Goal: Find specific fact

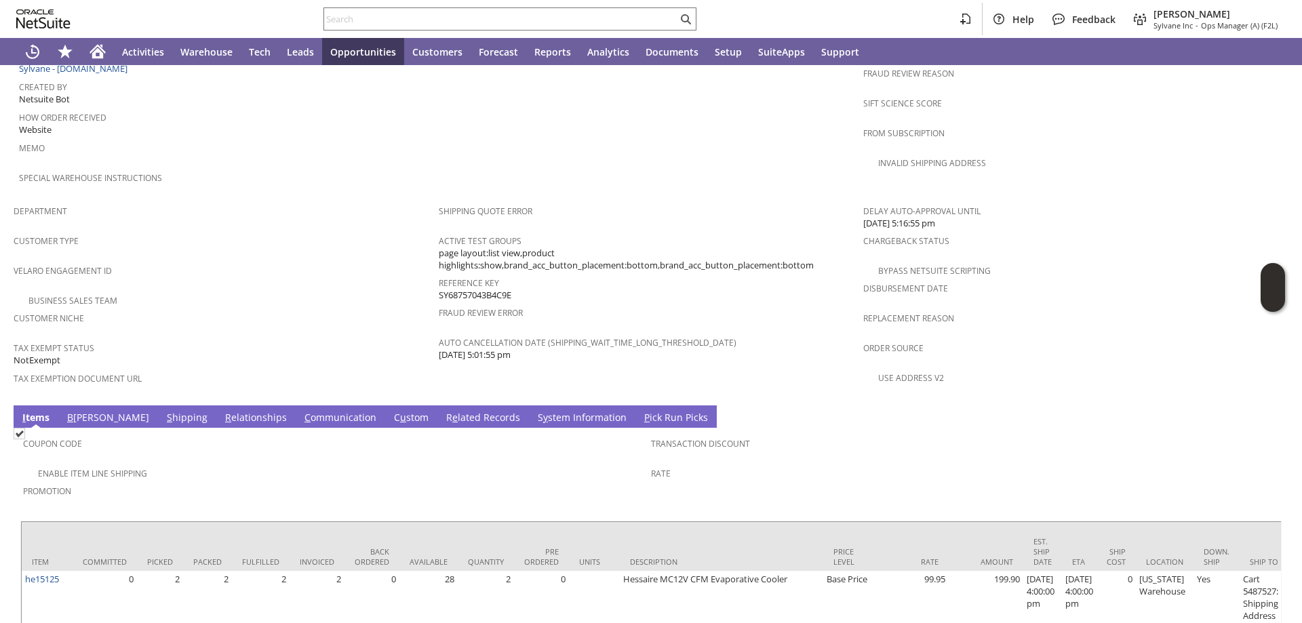
scroll to position [770, 0]
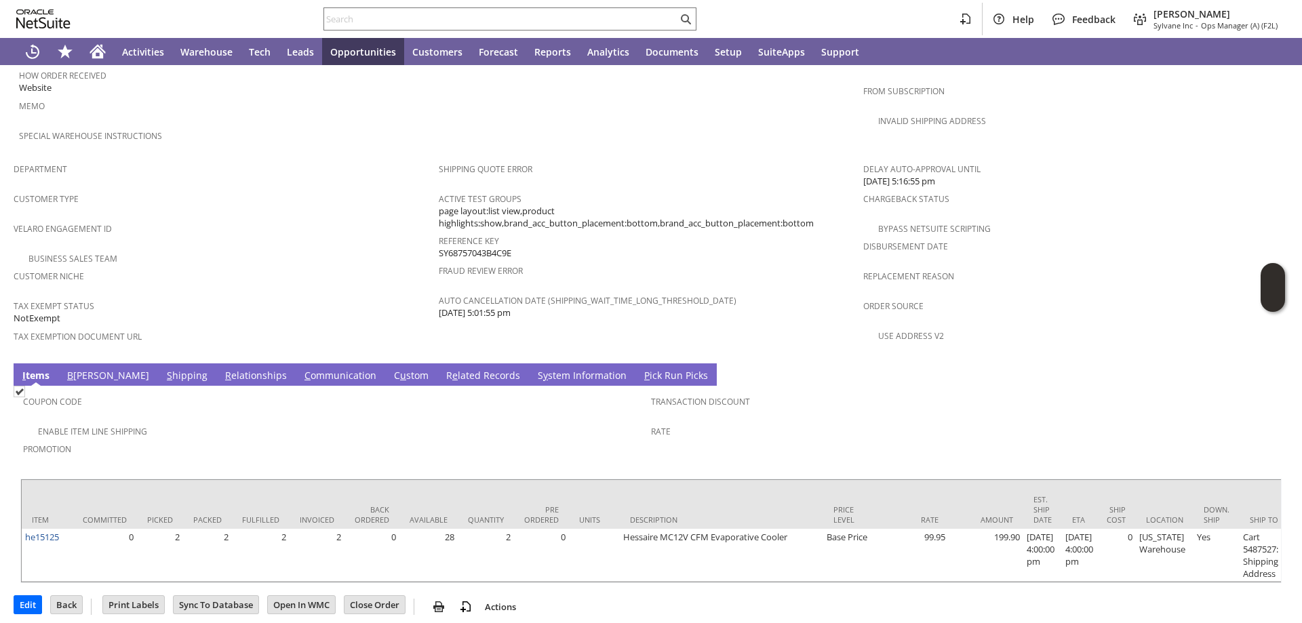
click at [79, 369] on link "B illing" at bounding box center [108, 376] width 89 height 15
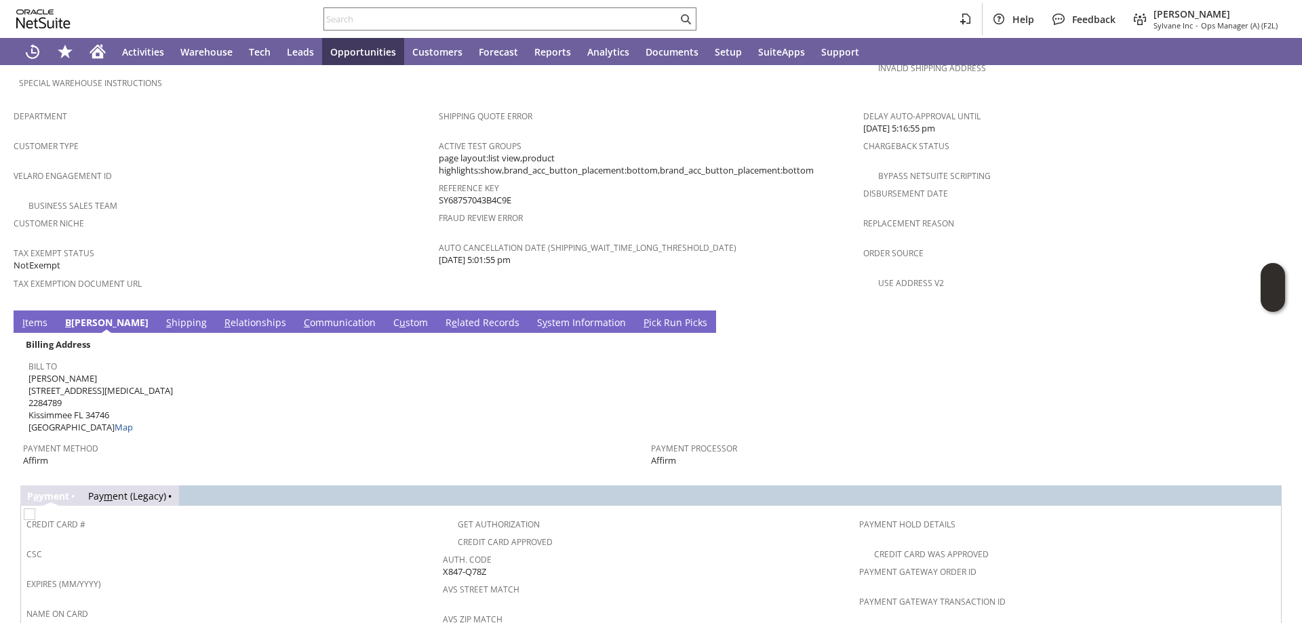
scroll to position [905, 0]
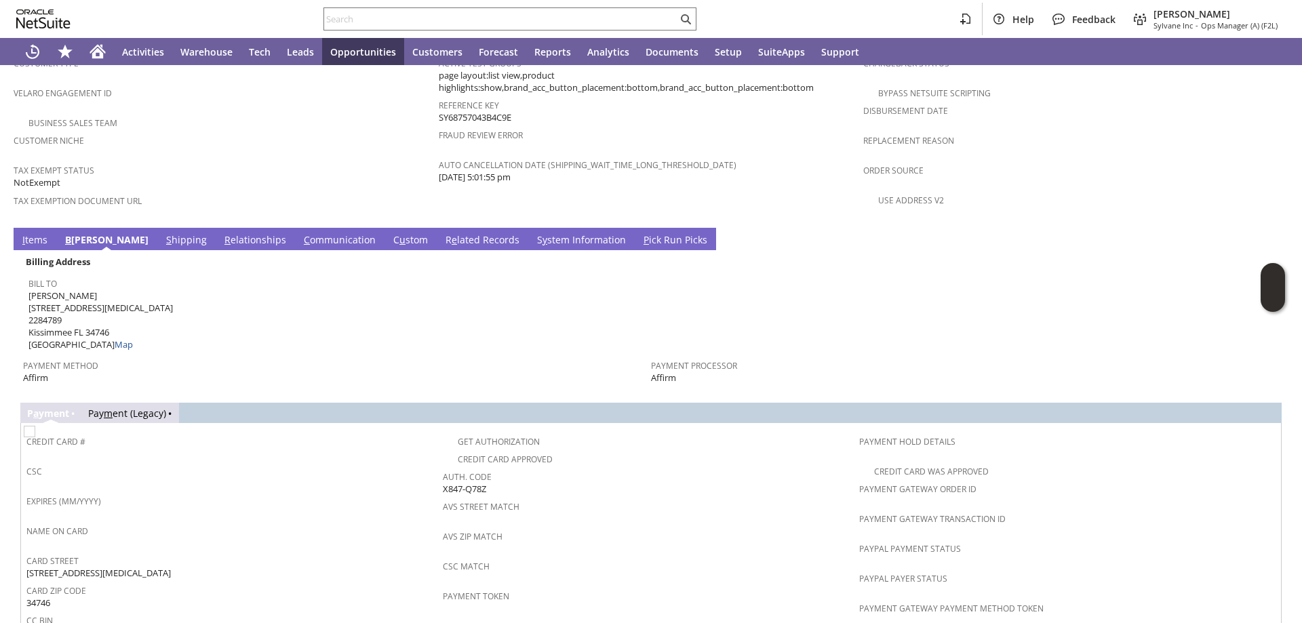
drag, startPoint x: 487, startPoint y: 452, endPoint x: 440, endPoint y: 454, distance: 46.9
click at [443, 467] on div "Auth. Code X847-Q78Z" at bounding box center [648, 481] width 410 height 28
copy span "X847-Q78Z"
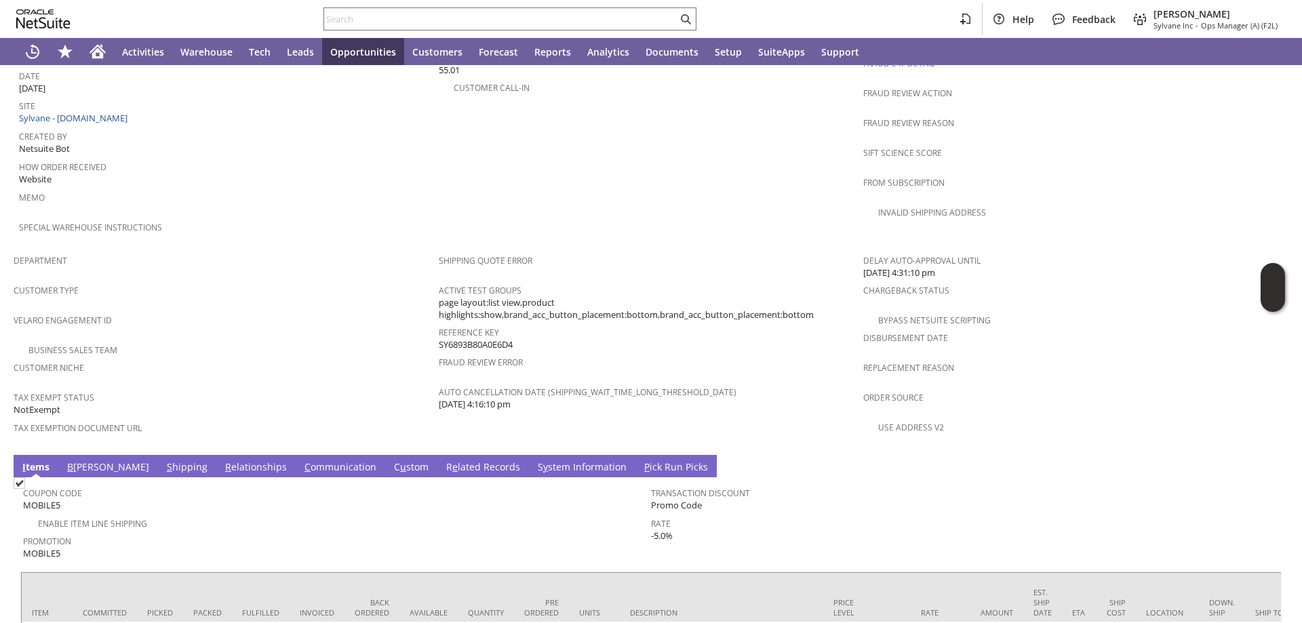
scroll to position [757, 0]
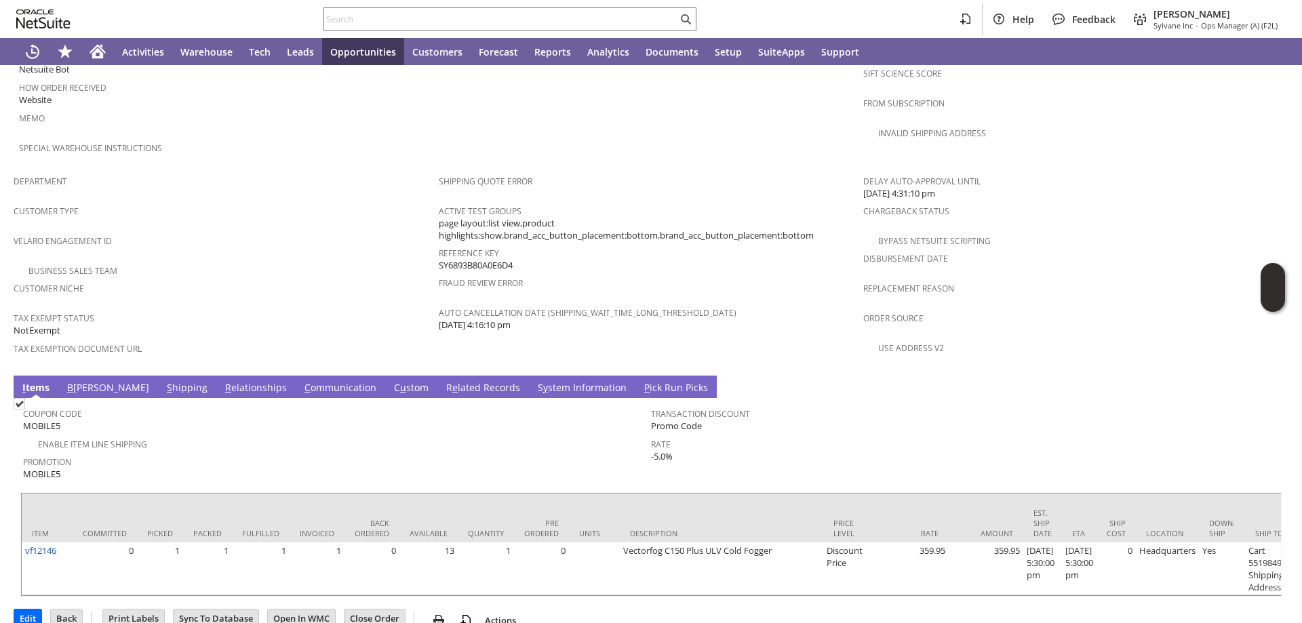
click at [74, 381] on link "B illing" at bounding box center [108, 388] width 89 height 15
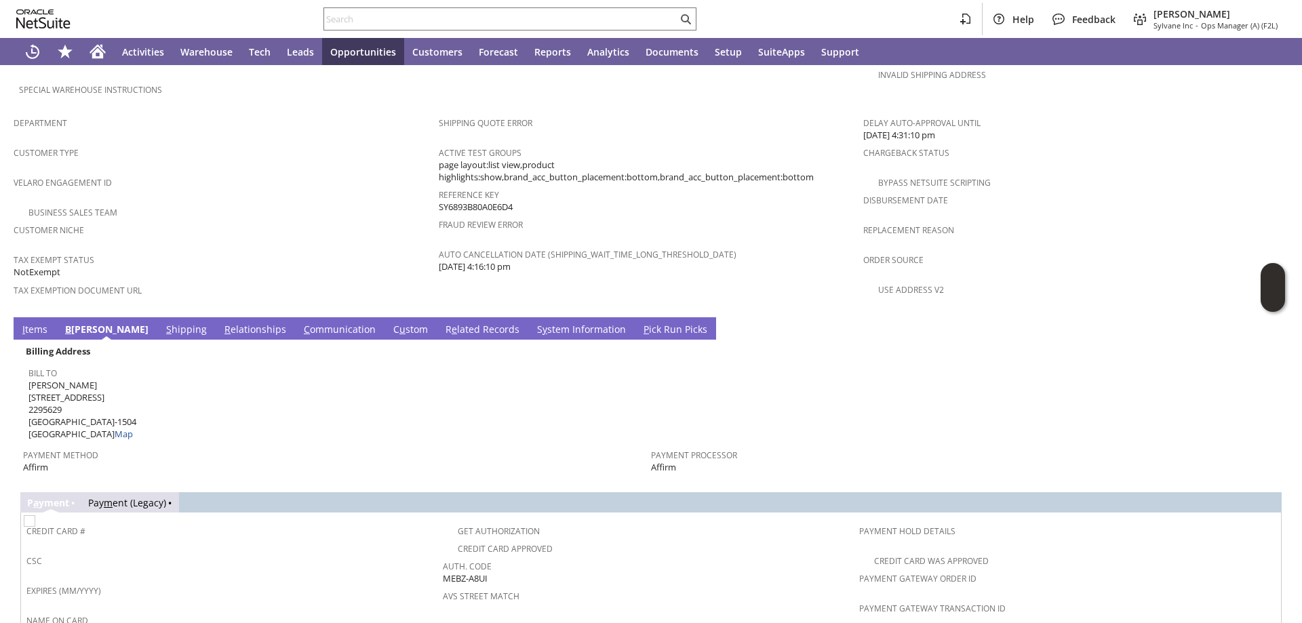
scroll to position [893, 0]
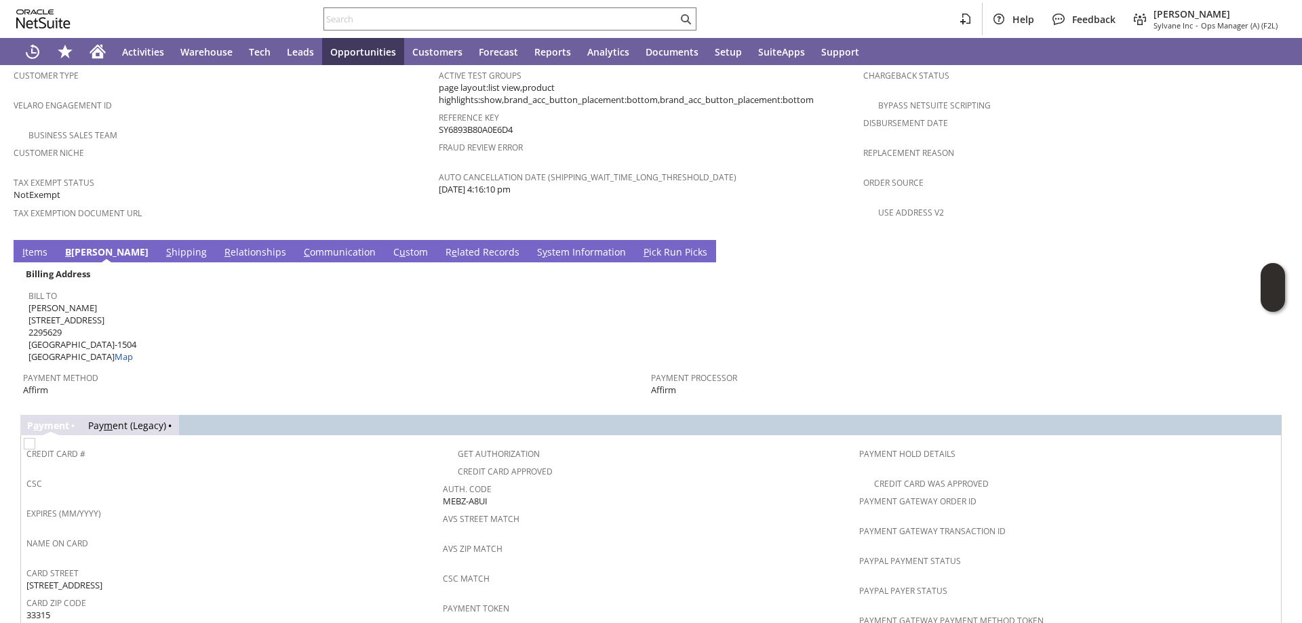
drag, startPoint x: 493, startPoint y: 469, endPoint x: 441, endPoint y: 469, distance: 51.5
click at [443, 479] on div "Auth. Code MEBZ-A8UI" at bounding box center [648, 493] width 410 height 28
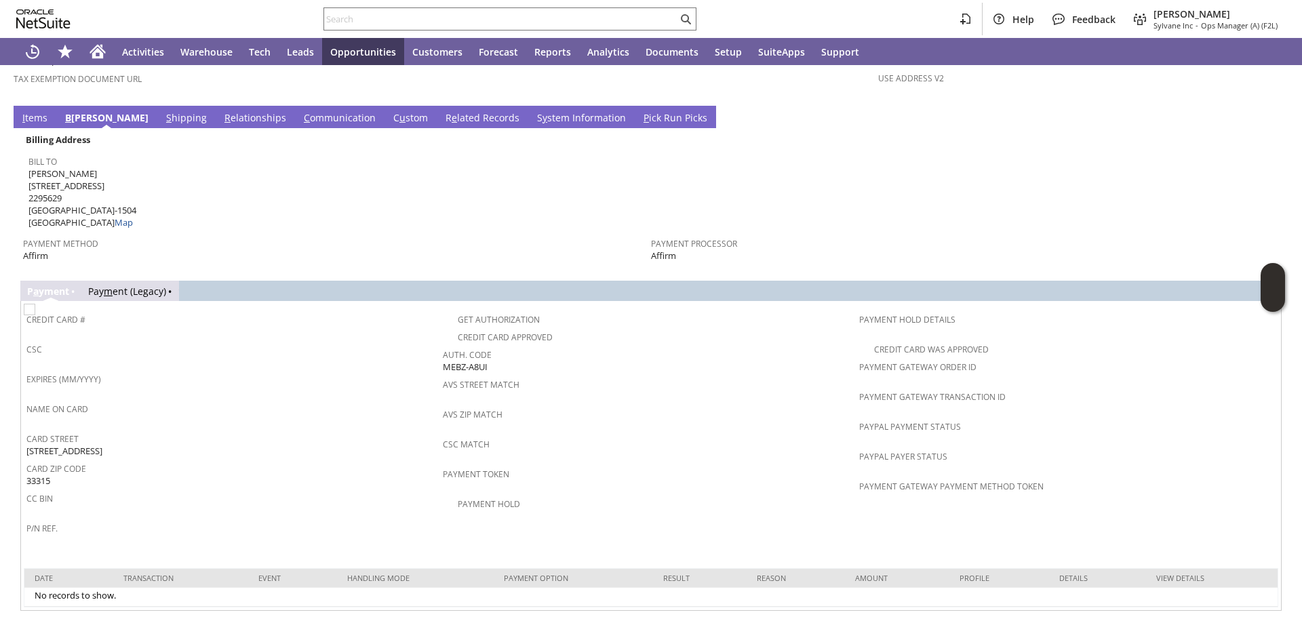
copy span "MEBZ-A8UI"
